Goal: Check status: Check status

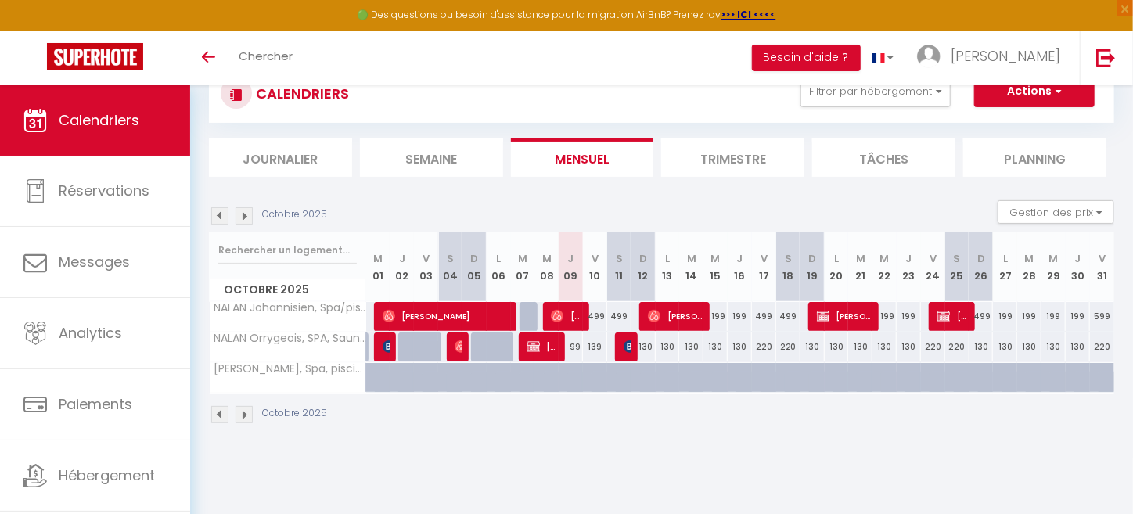
click at [220, 211] on img at bounding box center [219, 215] width 17 height 17
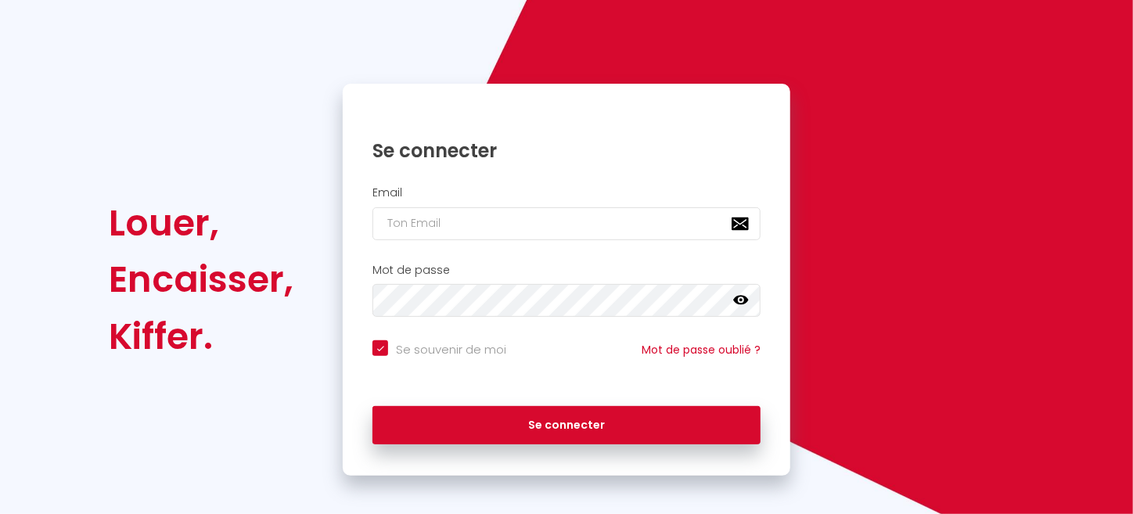
checkbox input "true"
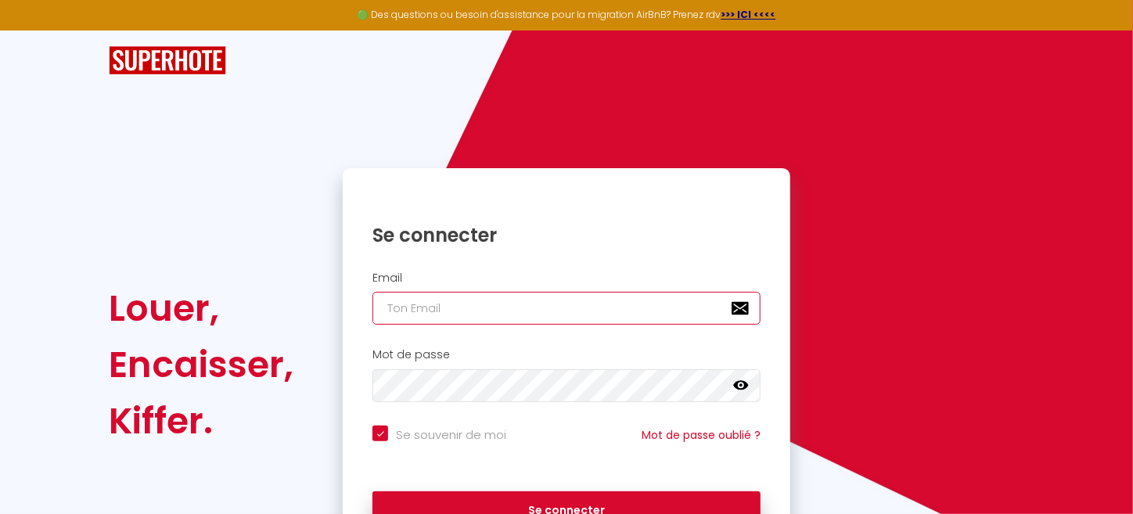
type input "[EMAIL_ADDRESS][DOMAIN_NAME]"
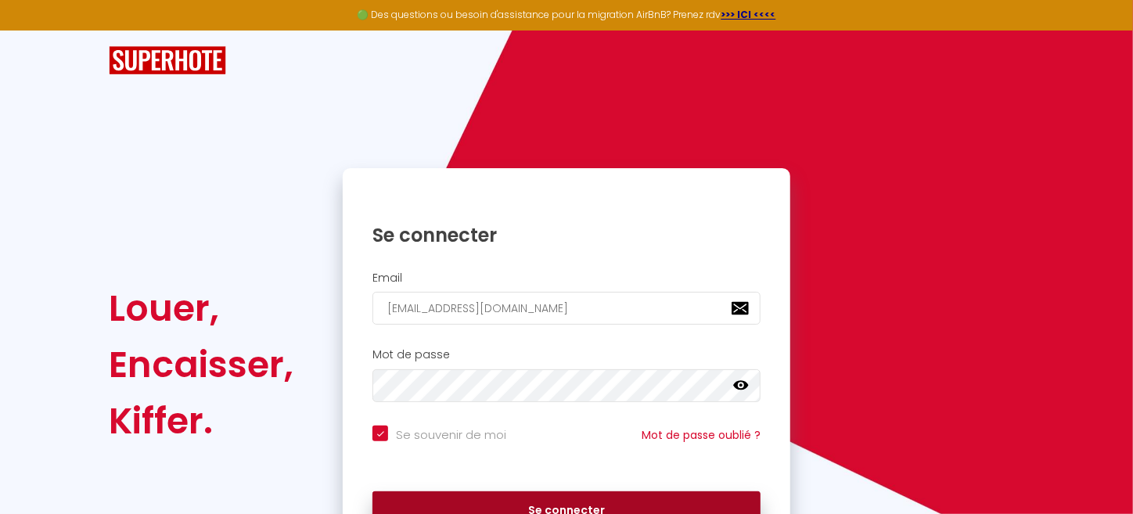
click at [521, 504] on button "Se connecter" at bounding box center [567, 511] width 388 height 39
checkbox input "true"
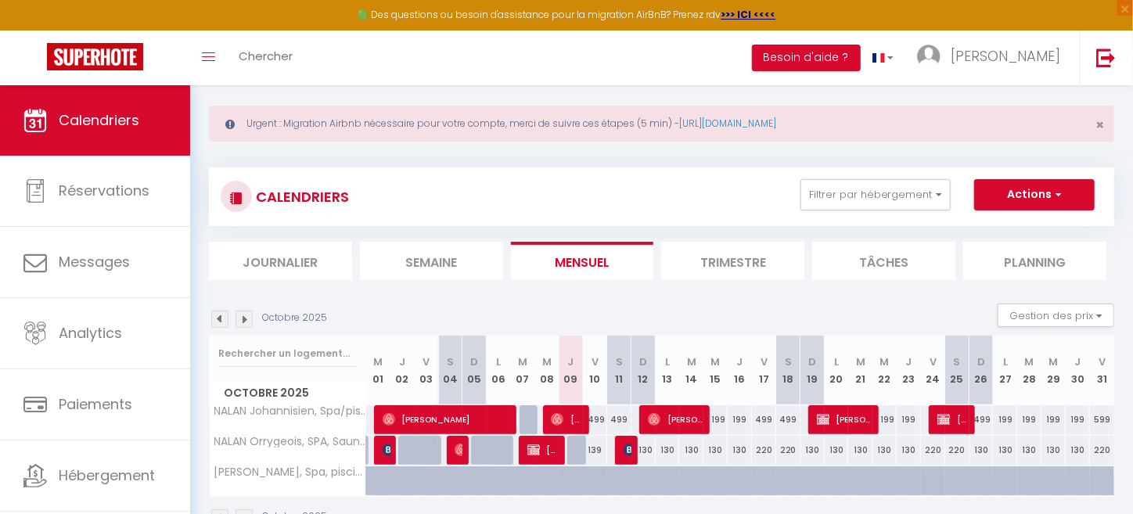
scroll to position [85, 0]
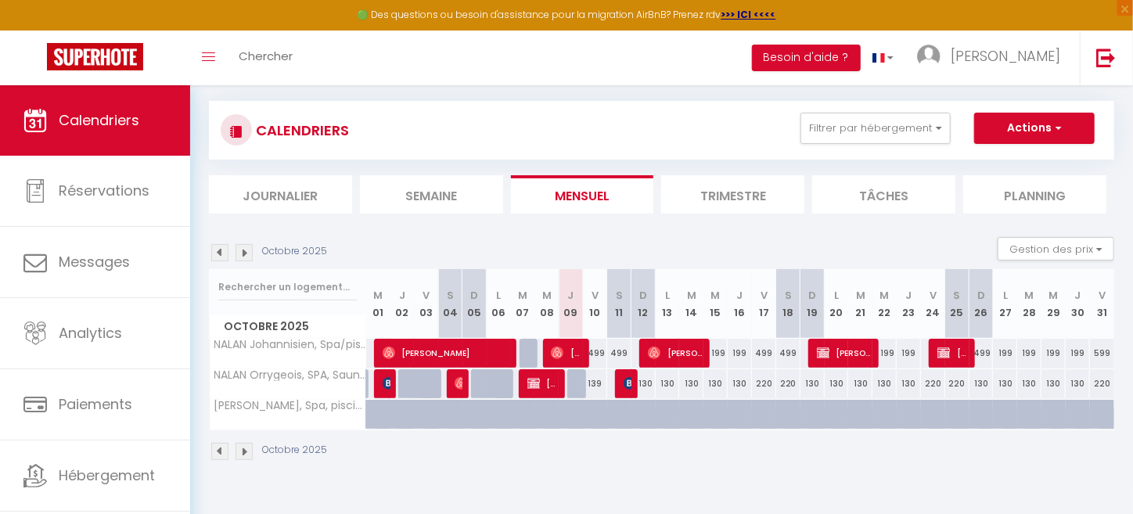
click at [218, 250] on img at bounding box center [219, 252] width 17 height 17
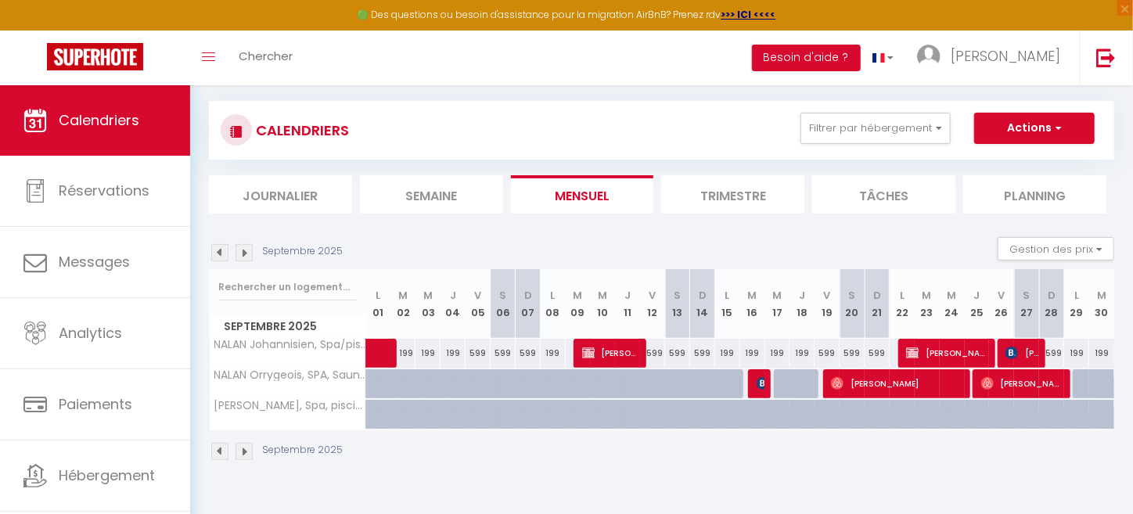
click at [224, 250] on img at bounding box center [219, 252] width 17 height 17
select select
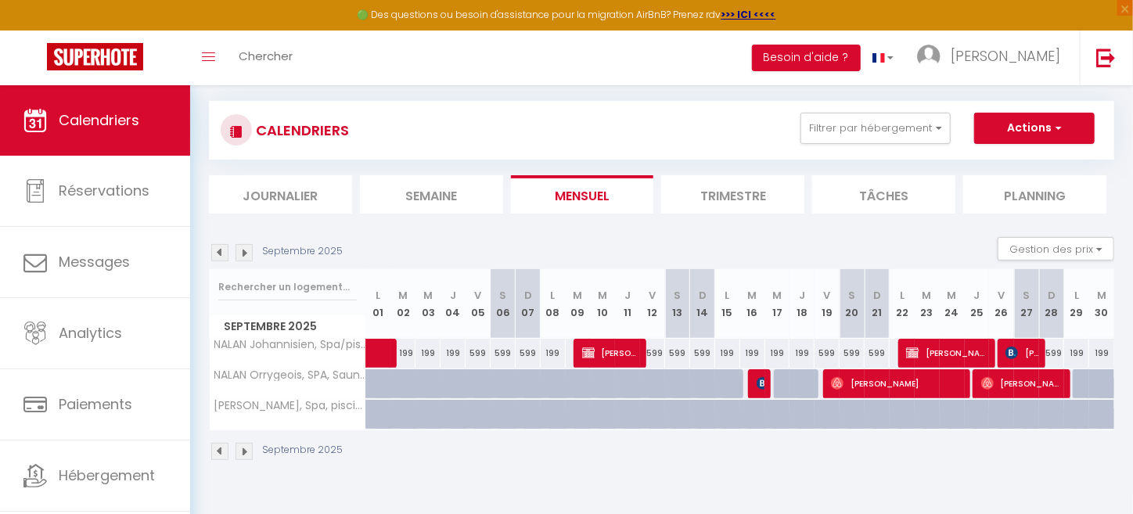
select select
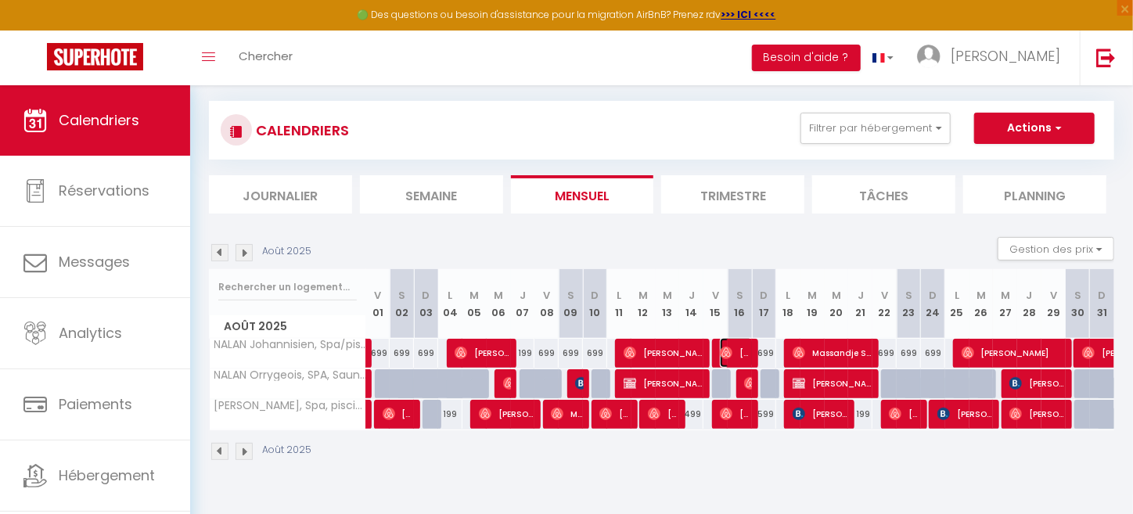
click at [744, 348] on span "[PERSON_NAME][GEOGRAPHIC_DATA]" at bounding box center [736, 353] width 32 height 30
select select "OK"
select select "0"
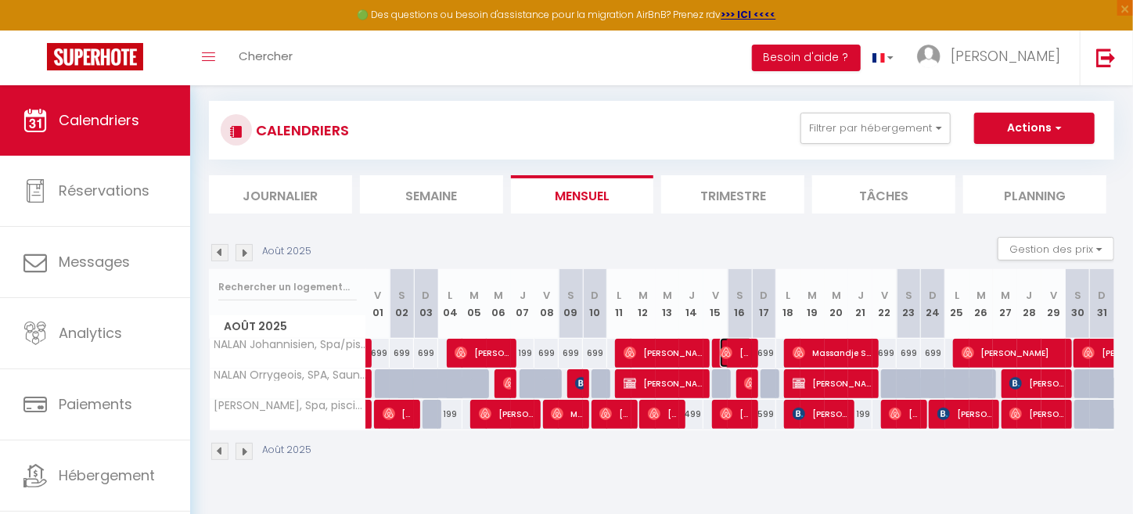
select select "1"
select select
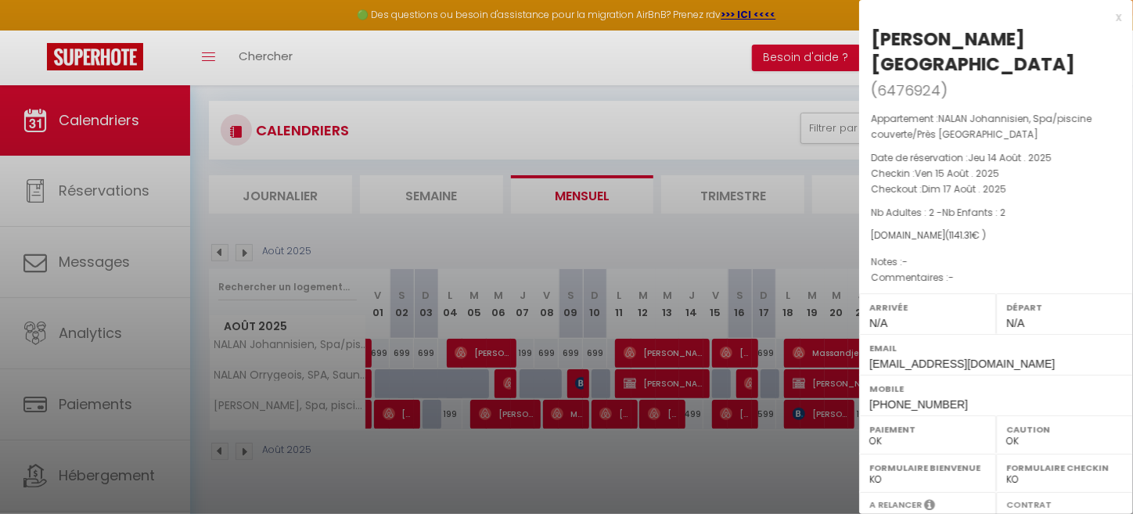
click at [654, 350] on div at bounding box center [566, 257] width 1133 height 514
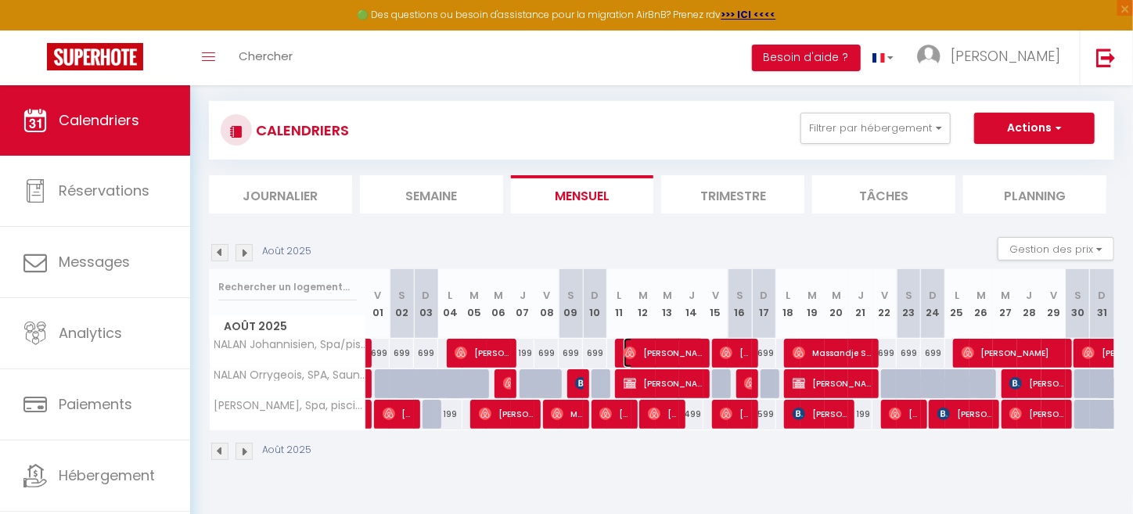
click at [654, 350] on span "[PERSON_NAME]" at bounding box center [664, 353] width 81 height 30
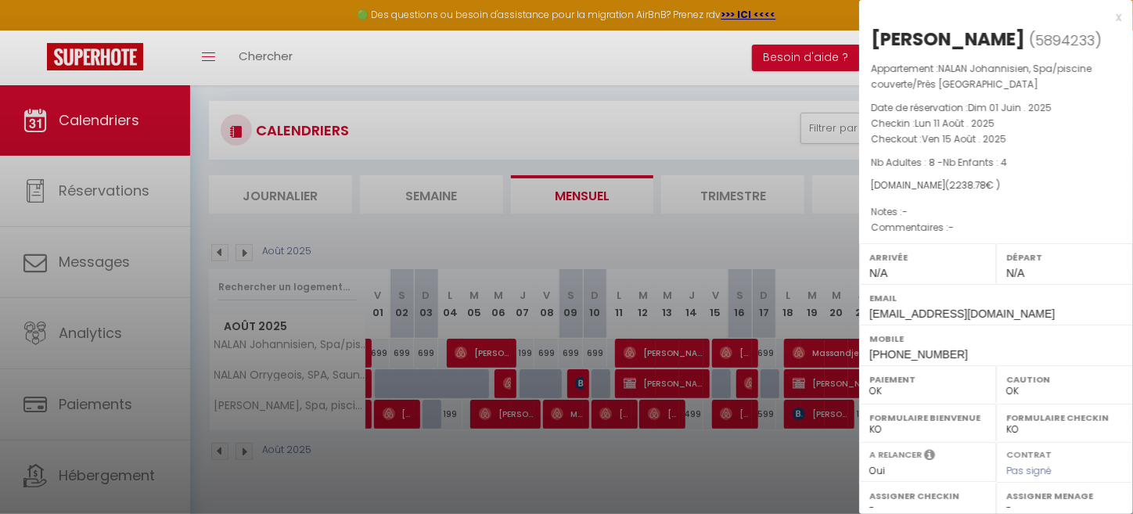
click at [630, 414] on div at bounding box center [566, 257] width 1133 height 514
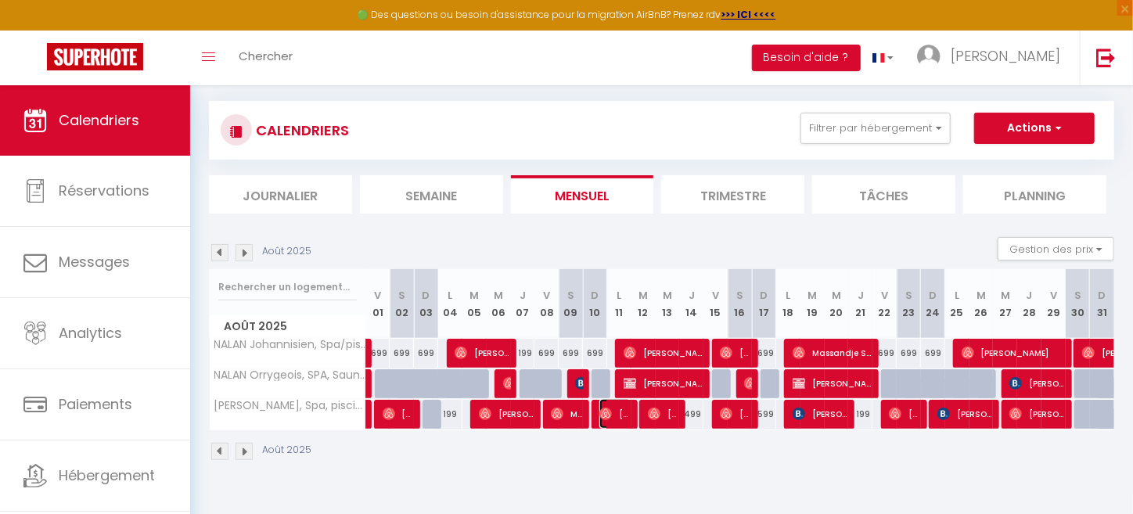
click at [623, 413] on span "[PERSON_NAME]" at bounding box center [616, 414] width 32 height 30
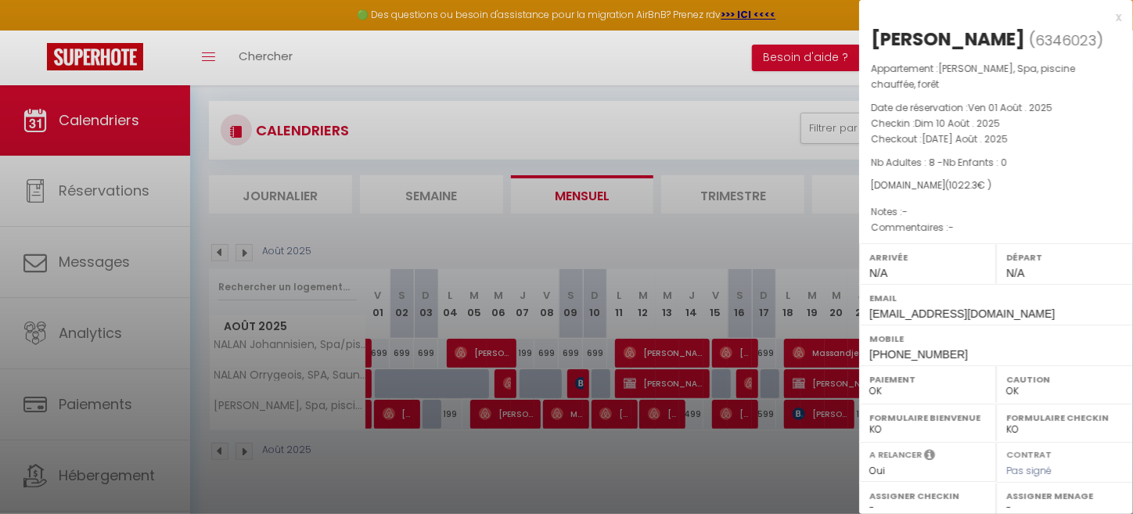
click at [661, 414] on div at bounding box center [566, 257] width 1133 height 514
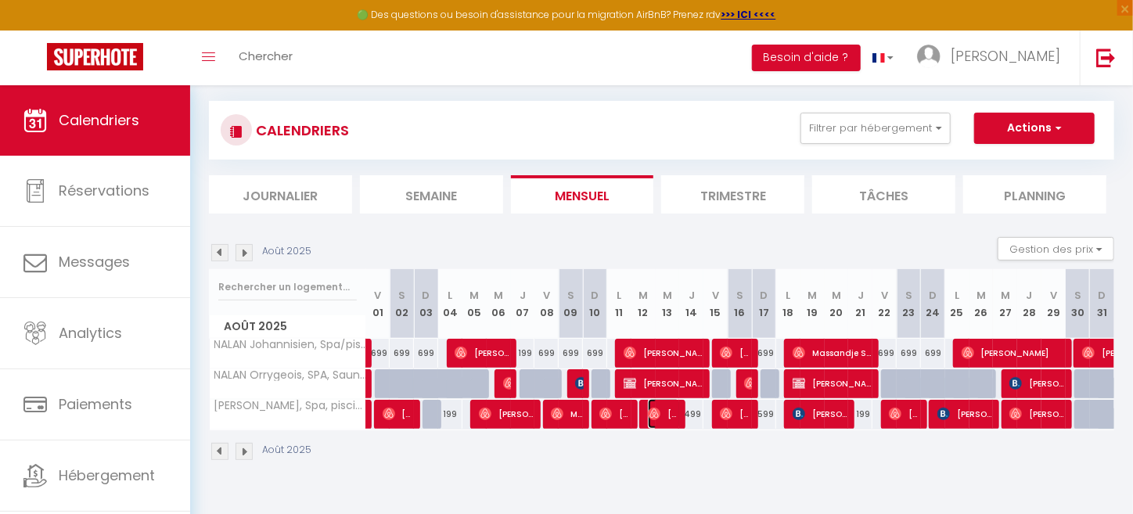
click at [666, 414] on span "[PERSON_NAME]" at bounding box center [664, 414] width 32 height 30
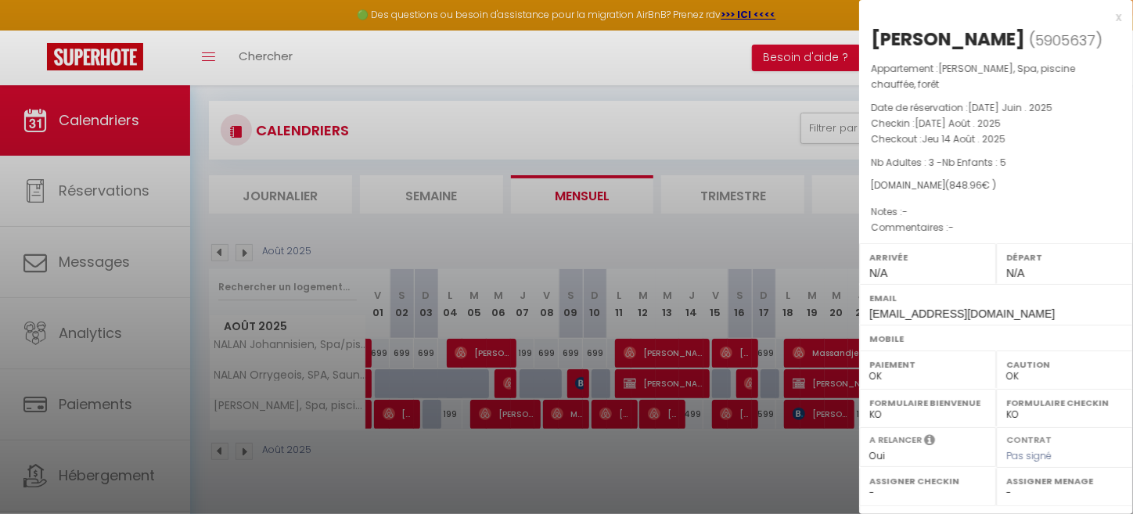
click at [578, 416] on div at bounding box center [566, 257] width 1133 height 514
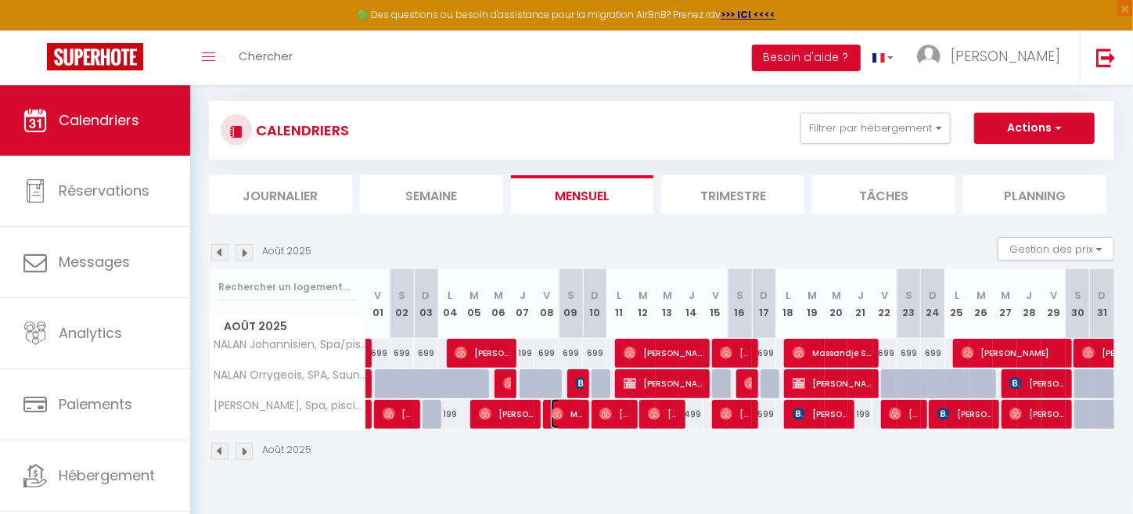
click at [566, 415] on span "Mooghit Bou" at bounding box center [567, 414] width 32 height 30
